Goal: Entertainment & Leisure: Consume media (video, audio)

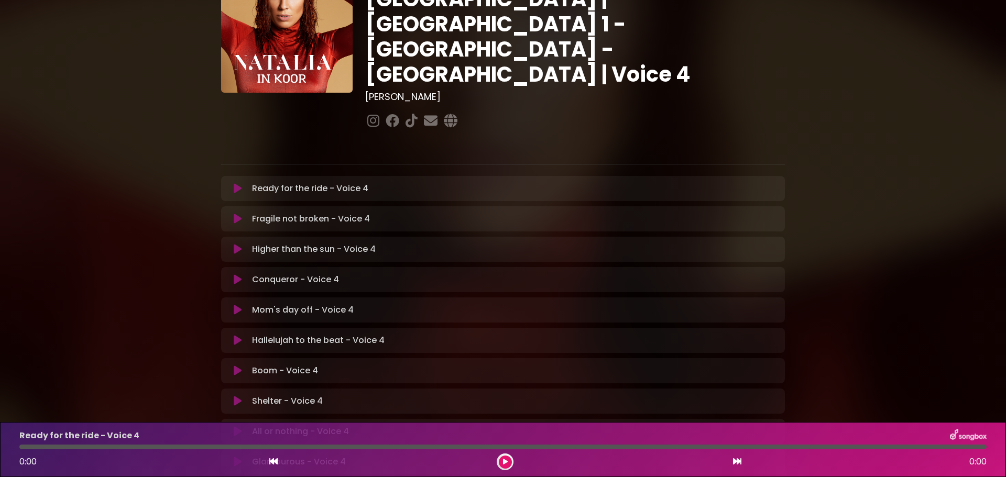
scroll to position [105, 0]
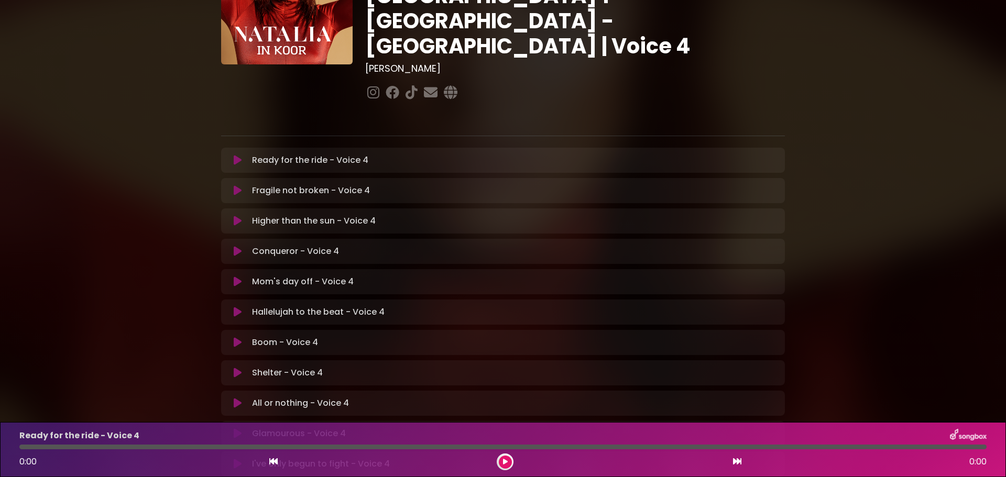
click at [236, 277] on icon at bounding box center [238, 282] width 8 height 10
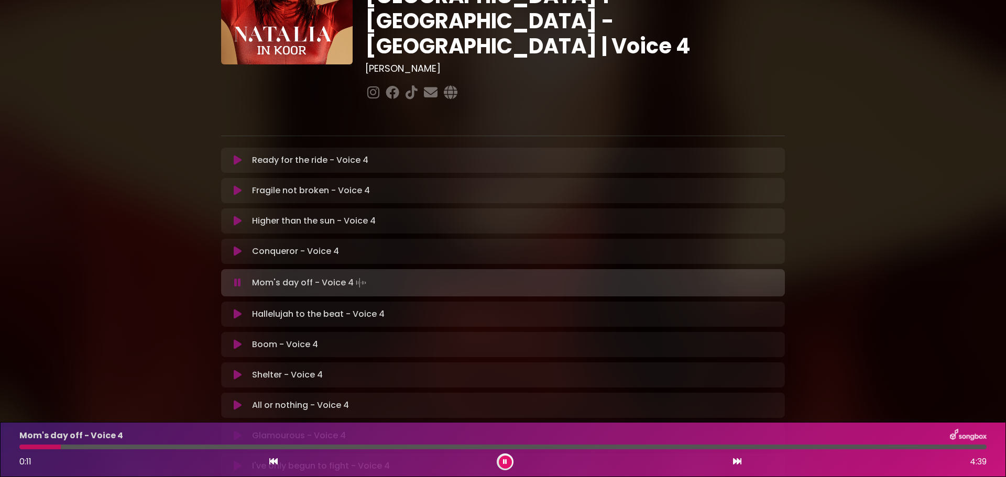
click at [498, 461] on div at bounding box center [505, 462] width 17 height 17
click at [504, 463] on icon at bounding box center [505, 462] width 4 height 6
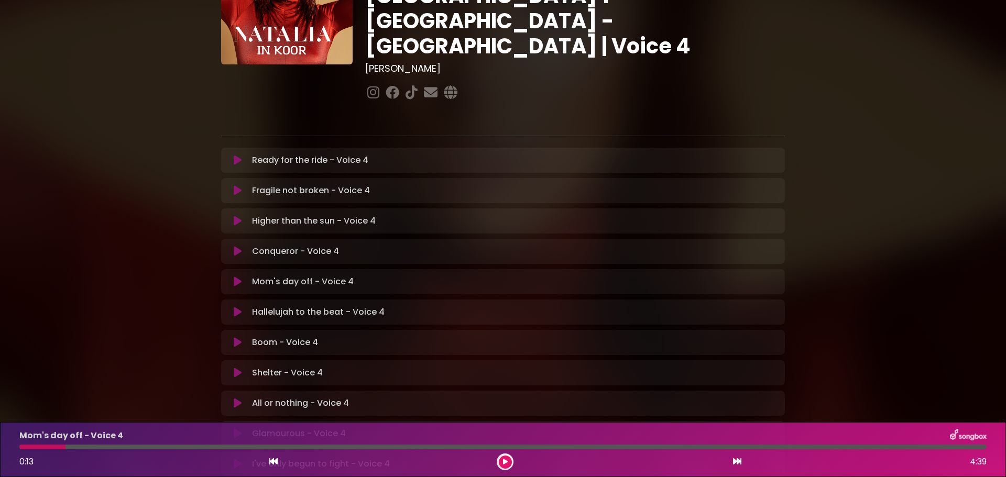
click at [505, 462] on icon at bounding box center [505, 462] width 5 height 6
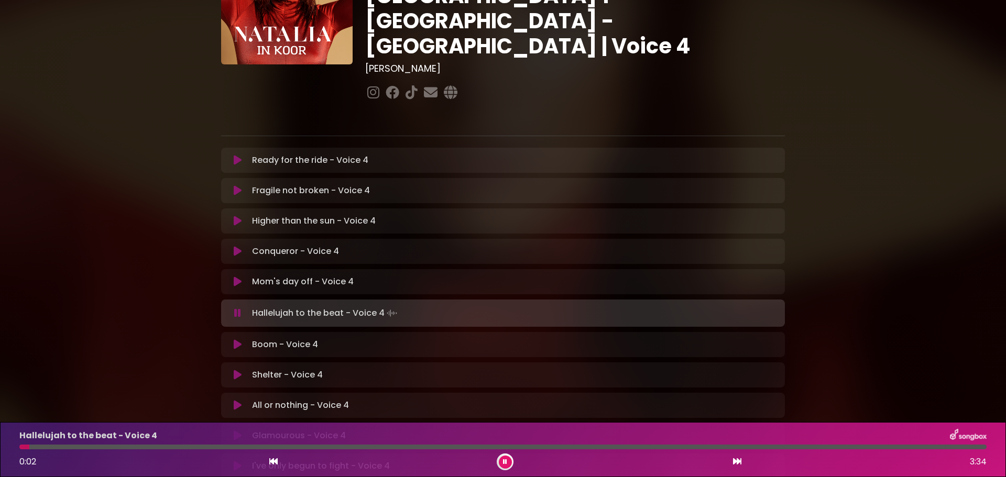
click at [235, 308] on icon at bounding box center [237, 313] width 7 height 10
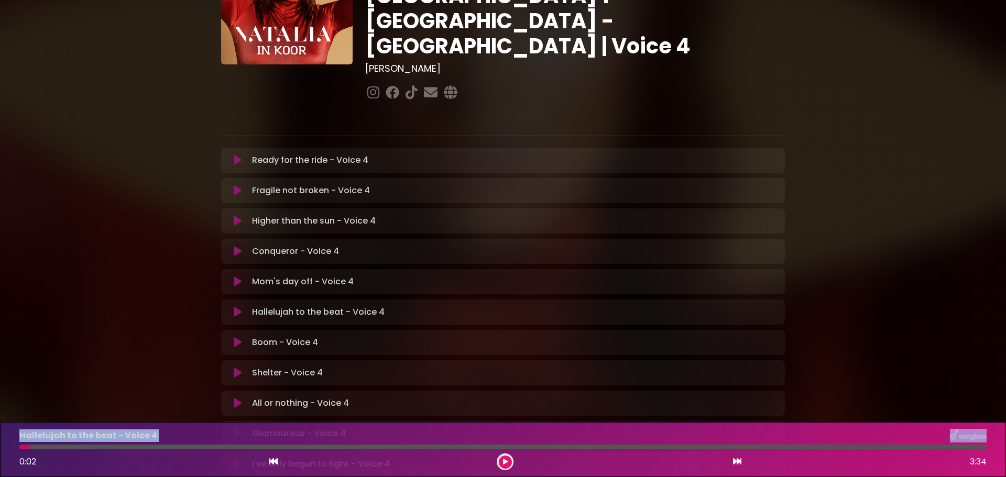
drag, startPoint x: 29, startPoint y: 447, endPoint x: 14, endPoint y: 437, distance: 17.4
click at [14, 437] on div "Hallelujah to the beat - Voice 4 0:02 3:34" at bounding box center [503, 449] width 980 height 41
click at [23, 449] on div at bounding box center [24, 447] width 10 height 5
click at [19, 447] on div at bounding box center [24, 447] width 10 height 5
click at [273, 463] on icon at bounding box center [273, 461] width 8 height 8
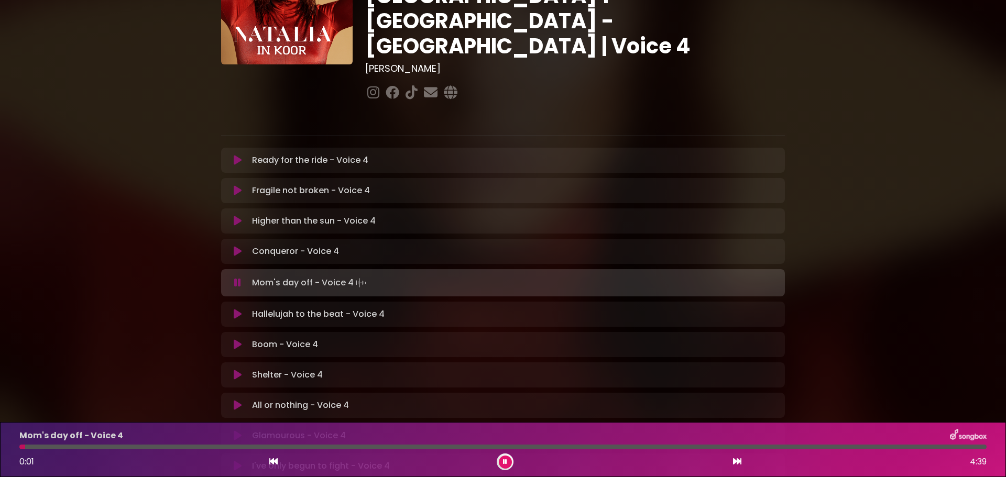
click at [735, 462] on icon at bounding box center [737, 461] width 8 height 8
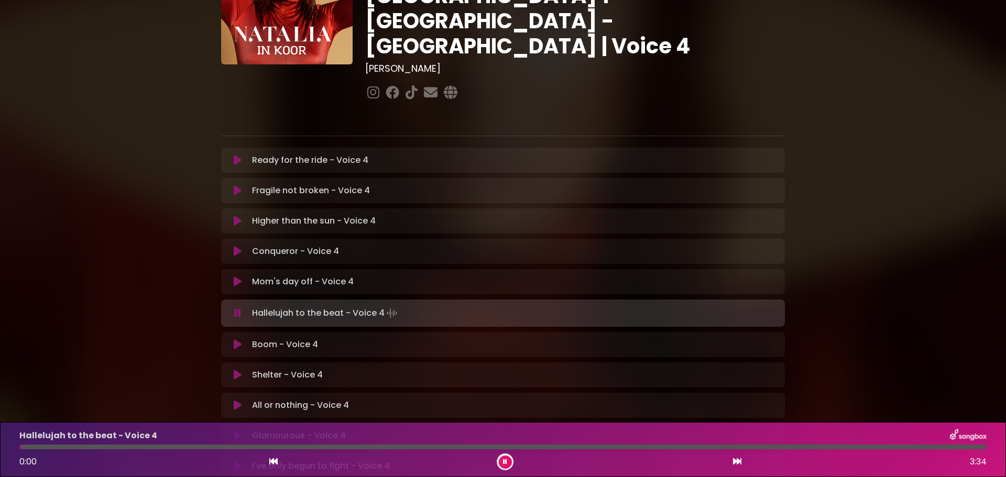
click at [502, 464] on button at bounding box center [505, 462] width 13 height 13
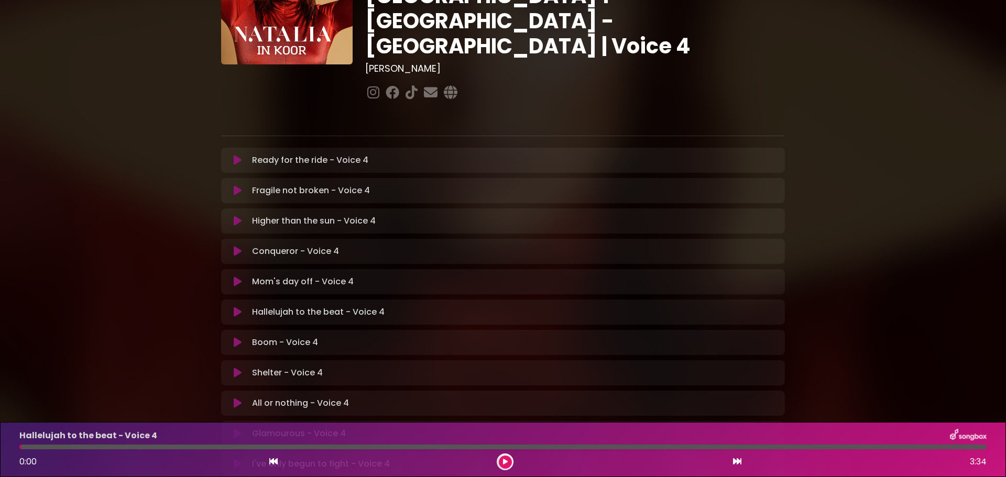
click at [235, 307] on icon at bounding box center [238, 312] width 8 height 10
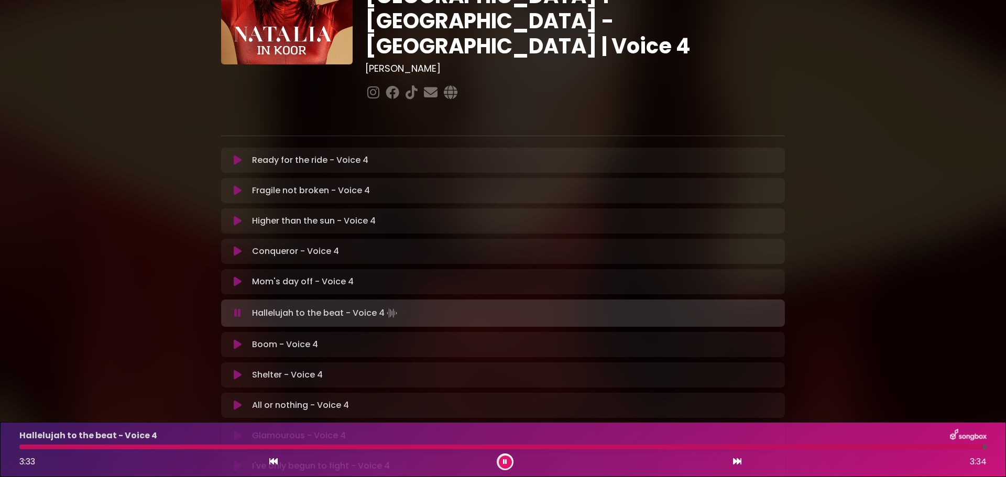
click at [507, 461] on icon at bounding box center [505, 462] width 4 height 6
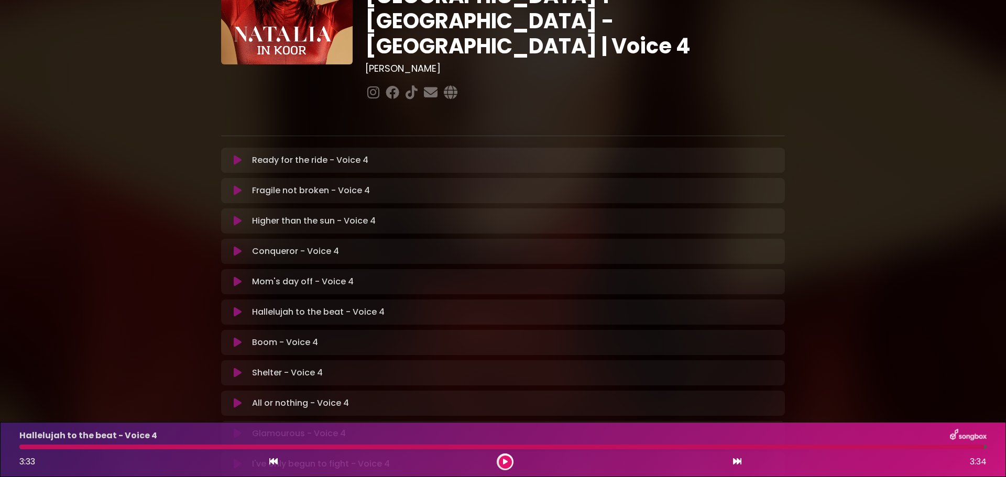
drag, startPoint x: 979, startPoint y: 450, endPoint x: 852, endPoint y: 468, distance: 128.0
click at [837, 477] on html "× [PERSON_NAME] in Koor | [GEOGRAPHIC_DATA] 1 - [GEOGRAPHIC_DATA] - [GEOGRAPHIC…" at bounding box center [503, 238] width 1006 height 477
click at [770, 444] on div "Hallelujah to the beat - Voice 4 3:33 3:34" at bounding box center [503, 449] width 980 height 41
click at [770, 446] on div at bounding box center [501, 447] width 964 height 5
click at [277, 461] on icon at bounding box center [273, 461] width 8 height 8
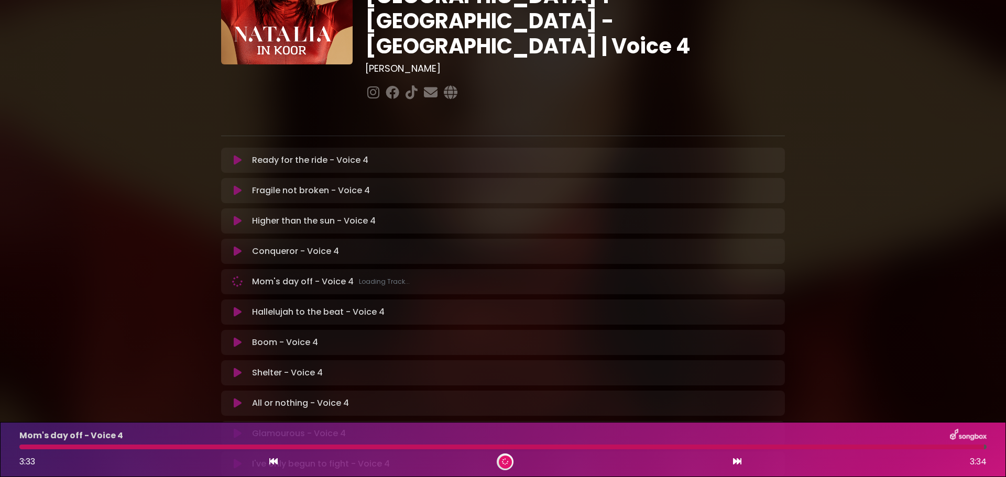
click at [278, 461] on button at bounding box center [273, 462] width 9 height 14
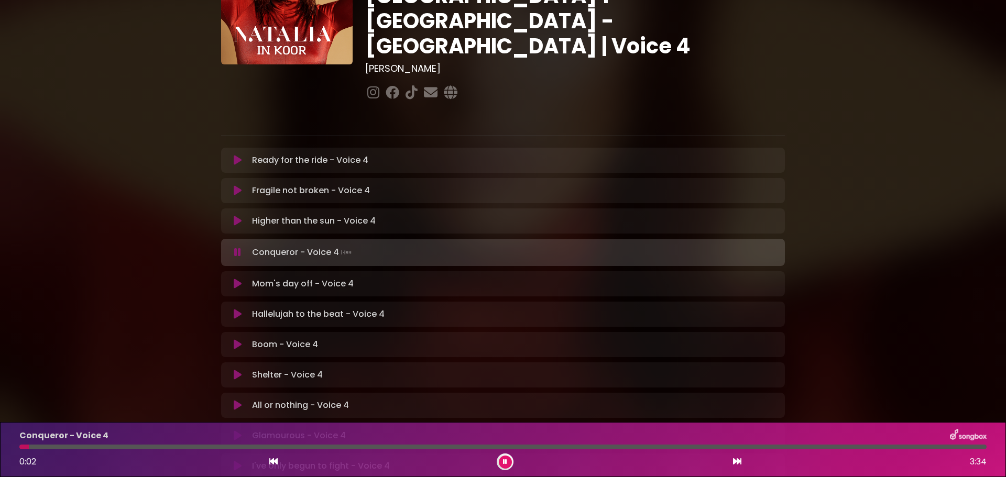
click at [238, 309] on icon at bounding box center [238, 314] width 8 height 10
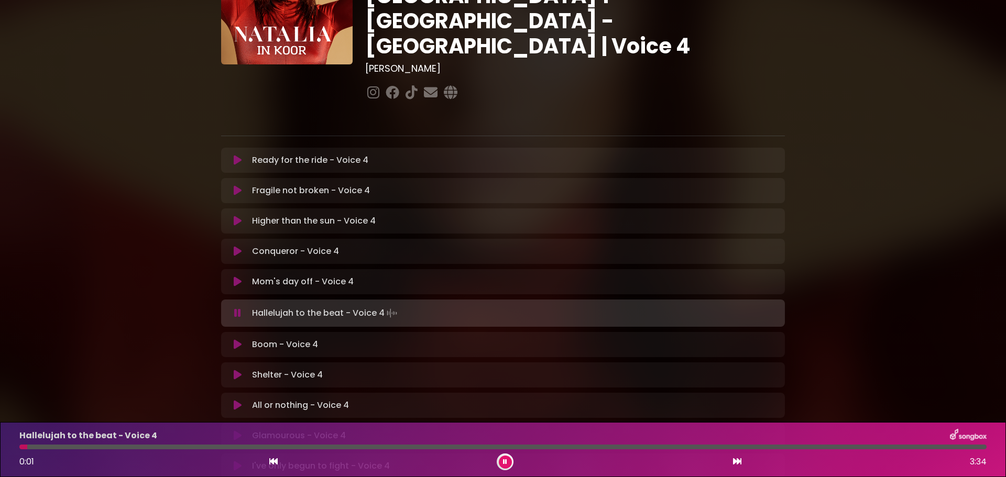
click at [560, 447] on div at bounding box center [502, 447] width 967 height 5
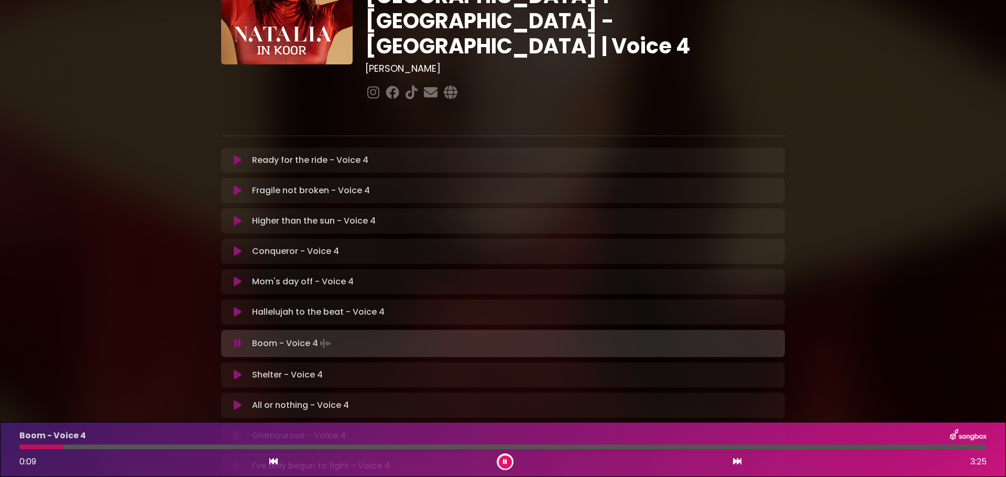
click at [236, 338] on icon at bounding box center [237, 343] width 7 height 10
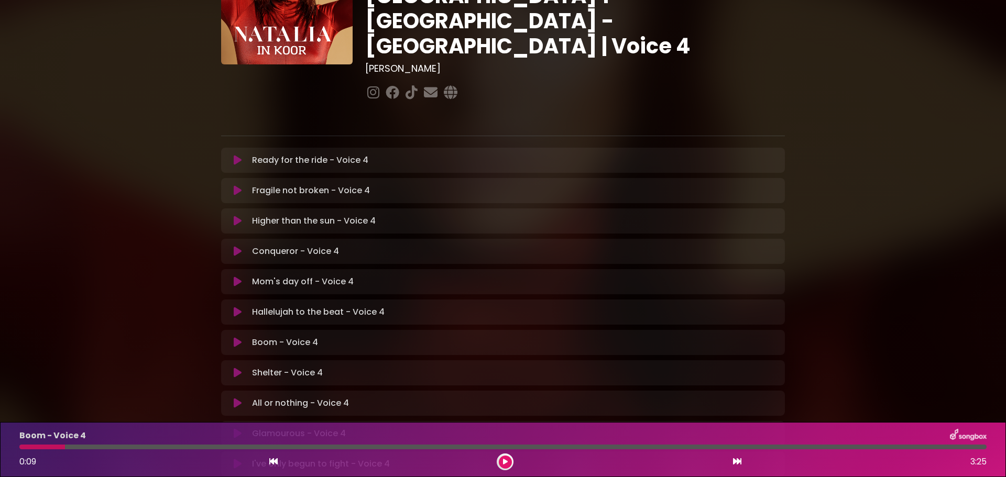
click at [35, 447] on div at bounding box center [42, 447] width 46 height 5
drag, startPoint x: 65, startPoint y: 446, endPoint x: 149, endPoint y: 434, distance: 85.3
click at [14, 446] on div at bounding box center [503, 447] width 980 height 5
click at [273, 461] on icon at bounding box center [273, 461] width 8 height 8
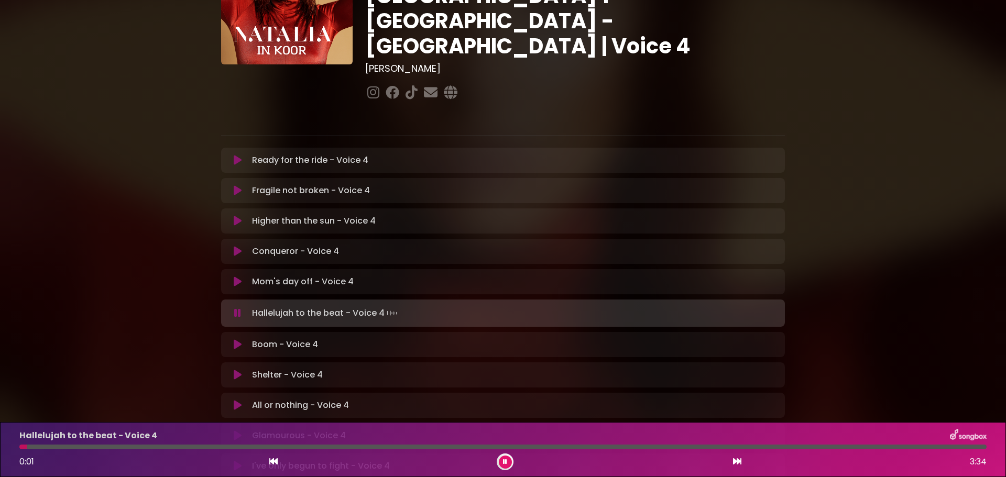
click at [240, 339] on icon at bounding box center [238, 344] width 8 height 10
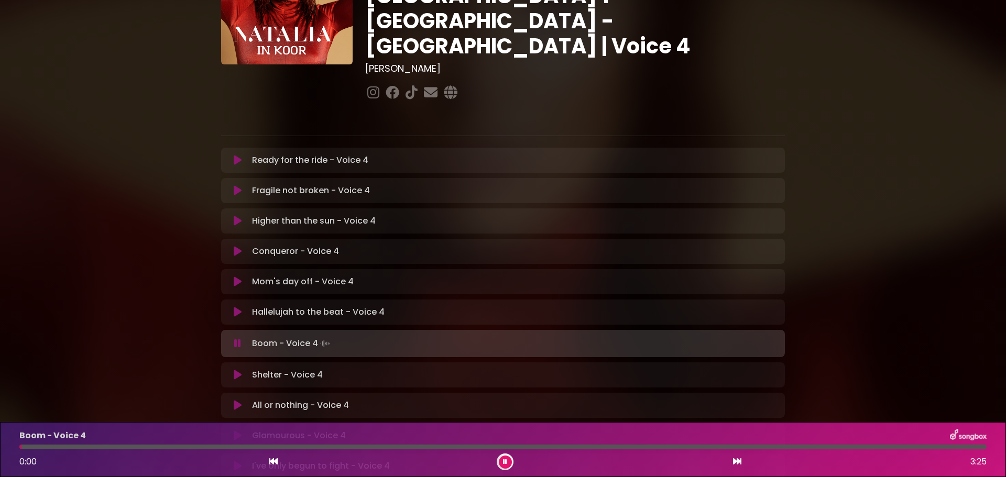
click at [501, 462] on button at bounding box center [505, 462] width 13 height 13
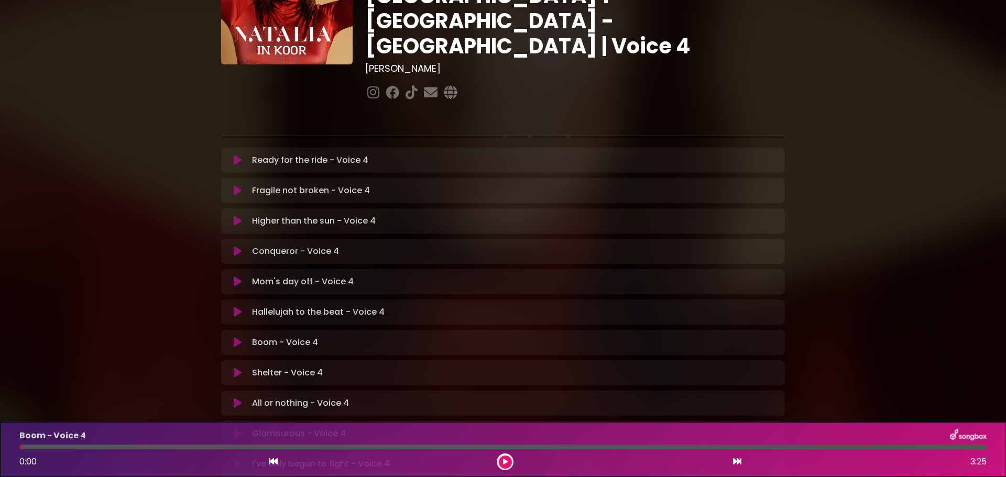
click at [493, 456] on div "0:00 3:25" at bounding box center [503, 462] width 980 height 17
click at [508, 462] on button at bounding box center [505, 462] width 13 height 13
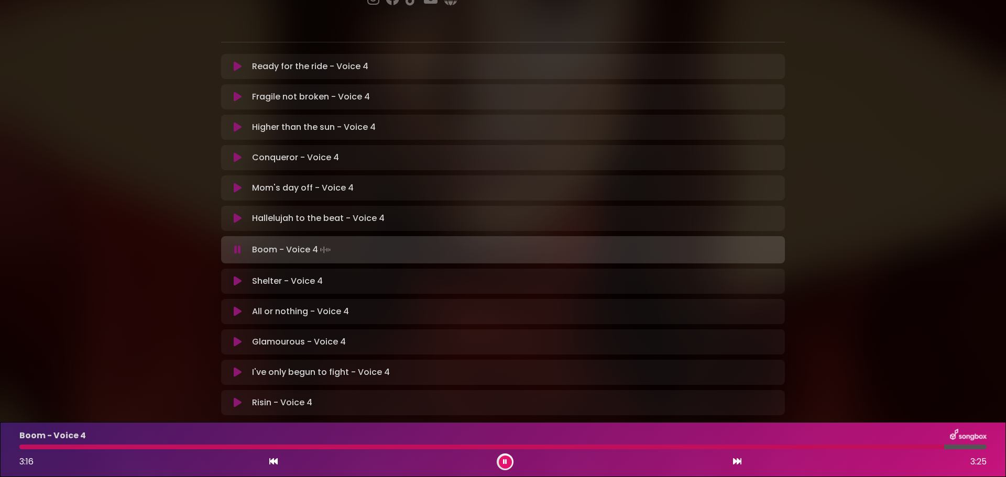
scroll to position [220, 0]
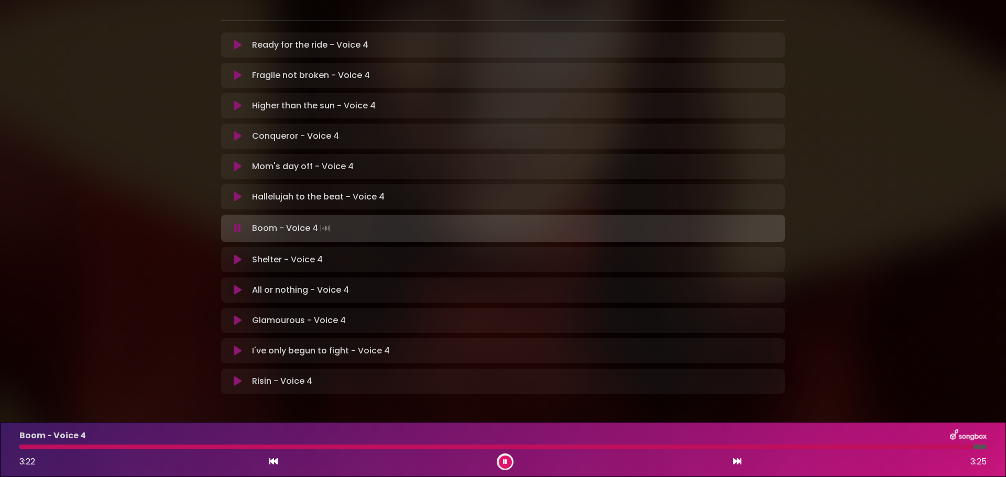
click at [502, 460] on button at bounding box center [505, 462] width 13 height 13
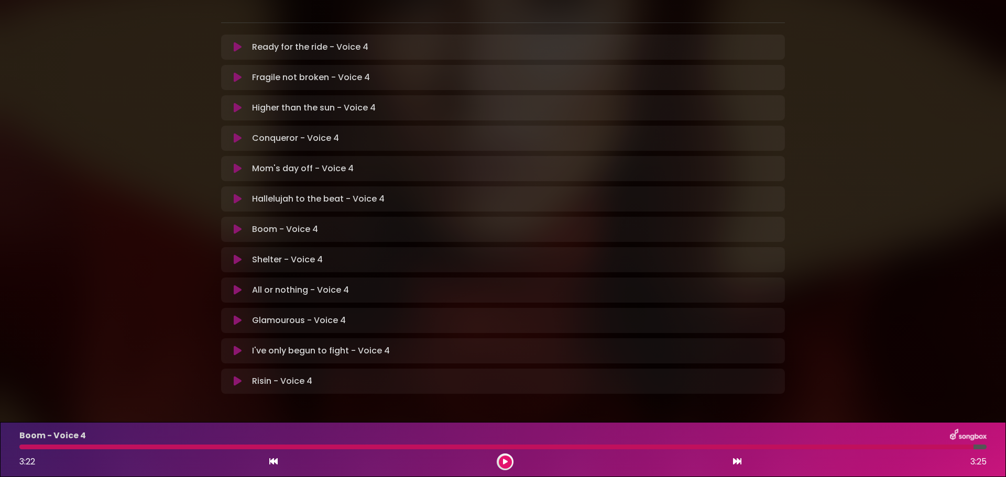
click at [235, 255] on icon at bounding box center [238, 260] width 8 height 10
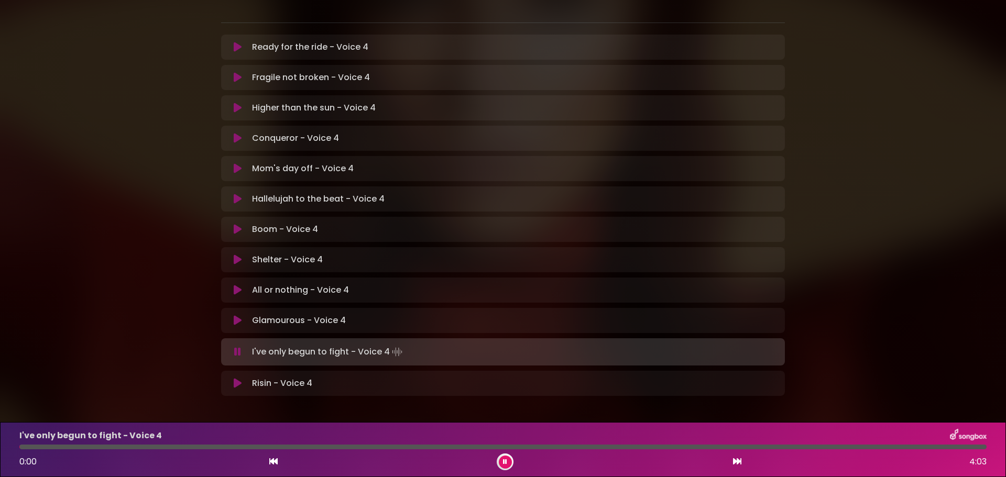
click at [504, 460] on icon at bounding box center [505, 461] width 6 height 7
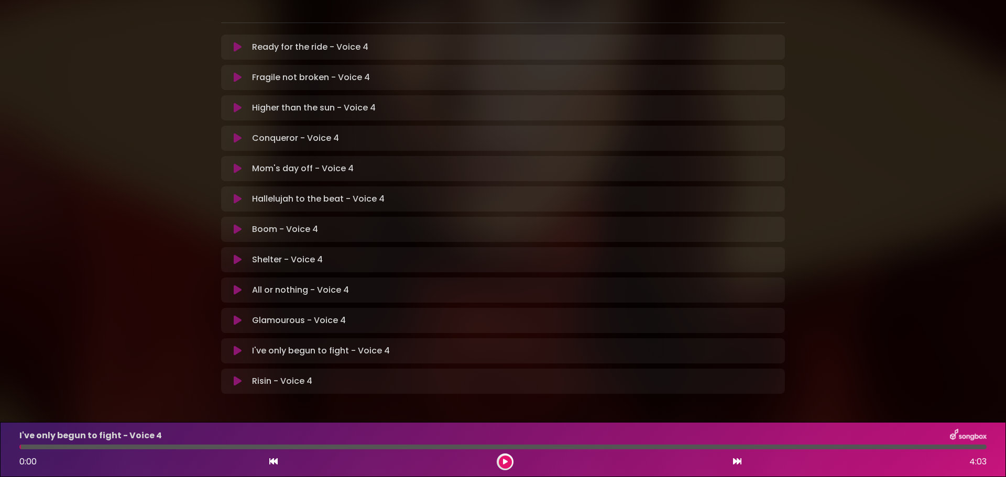
click at [238, 346] on icon at bounding box center [238, 351] width 8 height 10
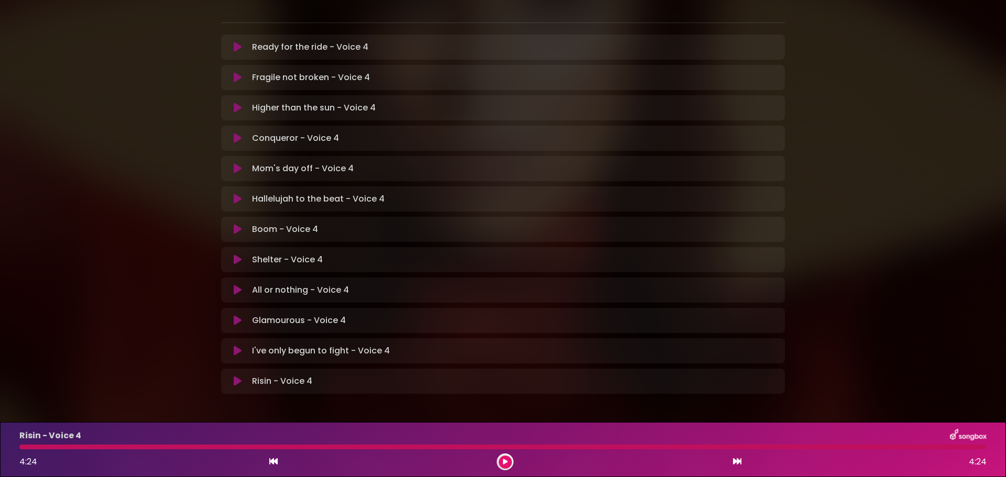
click at [321, 41] on p "Ready for the ride - Voice 4 Loading Track..." at bounding box center [310, 47] width 116 height 13
click at [238, 42] on icon at bounding box center [238, 47] width 8 height 10
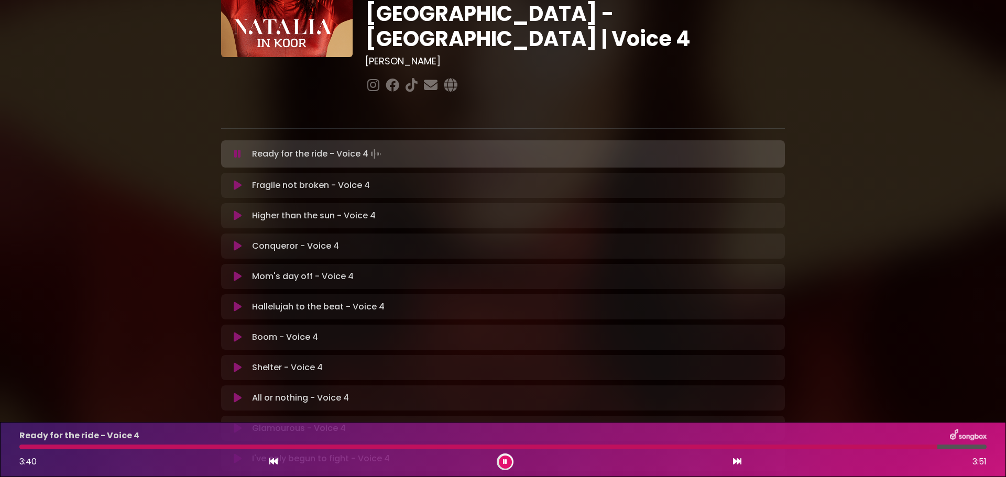
scroll to position [8, 0]
